Goal: Task Accomplishment & Management: Complete application form

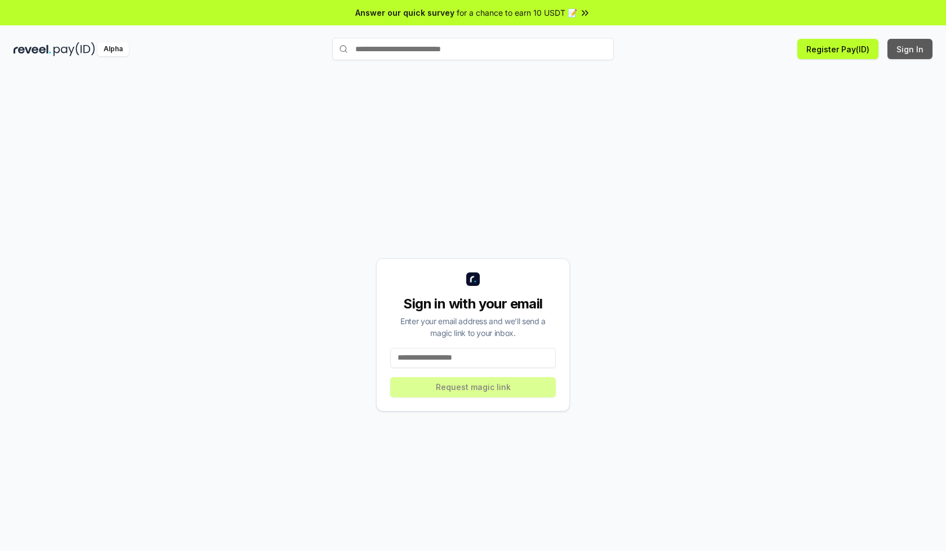
click at [910, 49] on button "Sign In" at bounding box center [909, 49] width 45 height 20
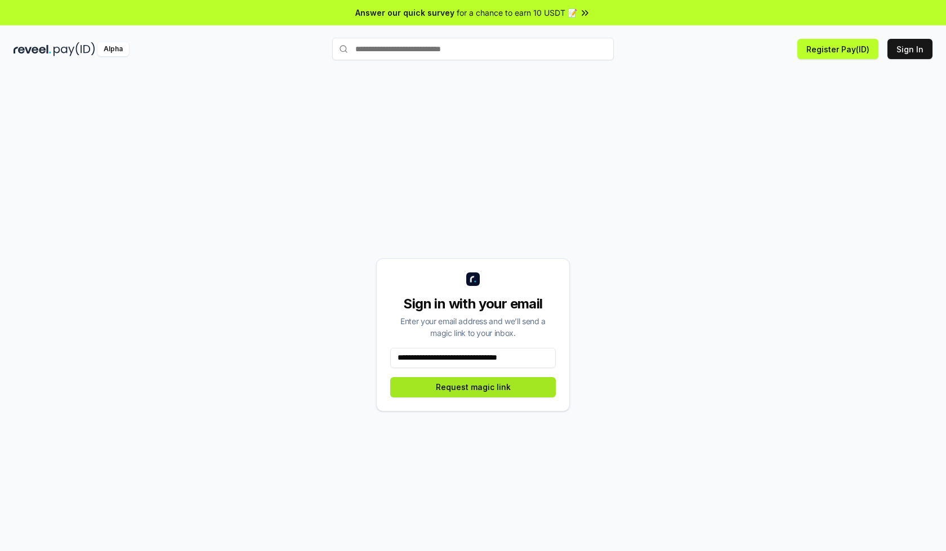
type input "**********"
click at [473, 387] on button "Request magic link" at bounding box center [472, 387] width 165 height 20
